Goal: Task Accomplishment & Management: Manage account settings

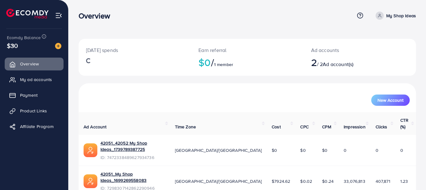
scroll to position [14, 0]
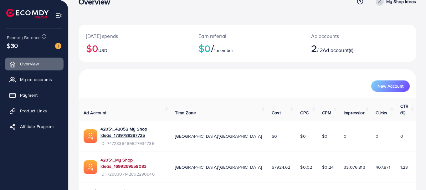
click at [123, 157] on link "42051_My Shop Ideas_1699269558083" at bounding box center [132, 163] width 64 height 13
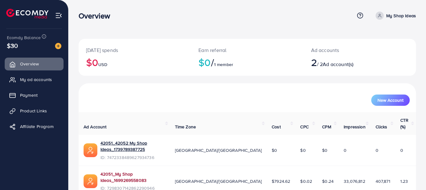
click at [165, 171] on link "42051_My Shop Ideas_1699269558083" at bounding box center [132, 177] width 64 height 13
click at [40, 107] on link "Product Links" at bounding box center [34, 111] width 59 height 13
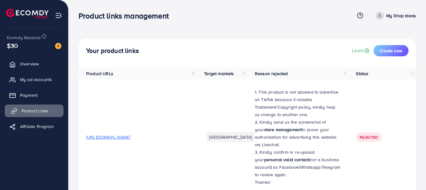
click at [39, 109] on span "Product Links" at bounding box center [35, 111] width 27 height 6
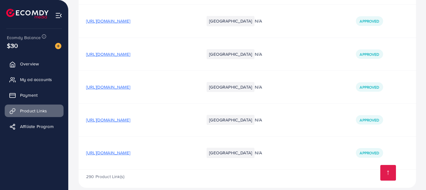
scroll to position [10440, 0]
click at [130, 149] on span "https://myshopideas.com/products/k12-wireless-audio-microphone-bluetooth-speake…" at bounding box center [108, 152] width 44 height 6
click at [130, 116] on span "https://myshopideas.com/products/magic-water-drawing-book?_pos=1&_sid=effa8bd71…" at bounding box center [108, 119] width 44 height 6
click at [130, 84] on span "https://myshopideas.com/products/rechargeable-electric-coffee-mixer-amp-egg-bea…" at bounding box center [108, 87] width 44 height 6
click at [130, 51] on span "https://myshopideas.com/products/magic-silicone-kitchen-gloves?_pos=1&_sid=df77…" at bounding box center [108, 54] width 44 height 6
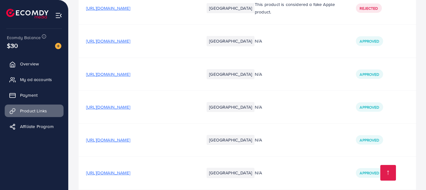
scroll to position [10409, 0]
